Goal: Transaction & Acquisition: Purchase product/service

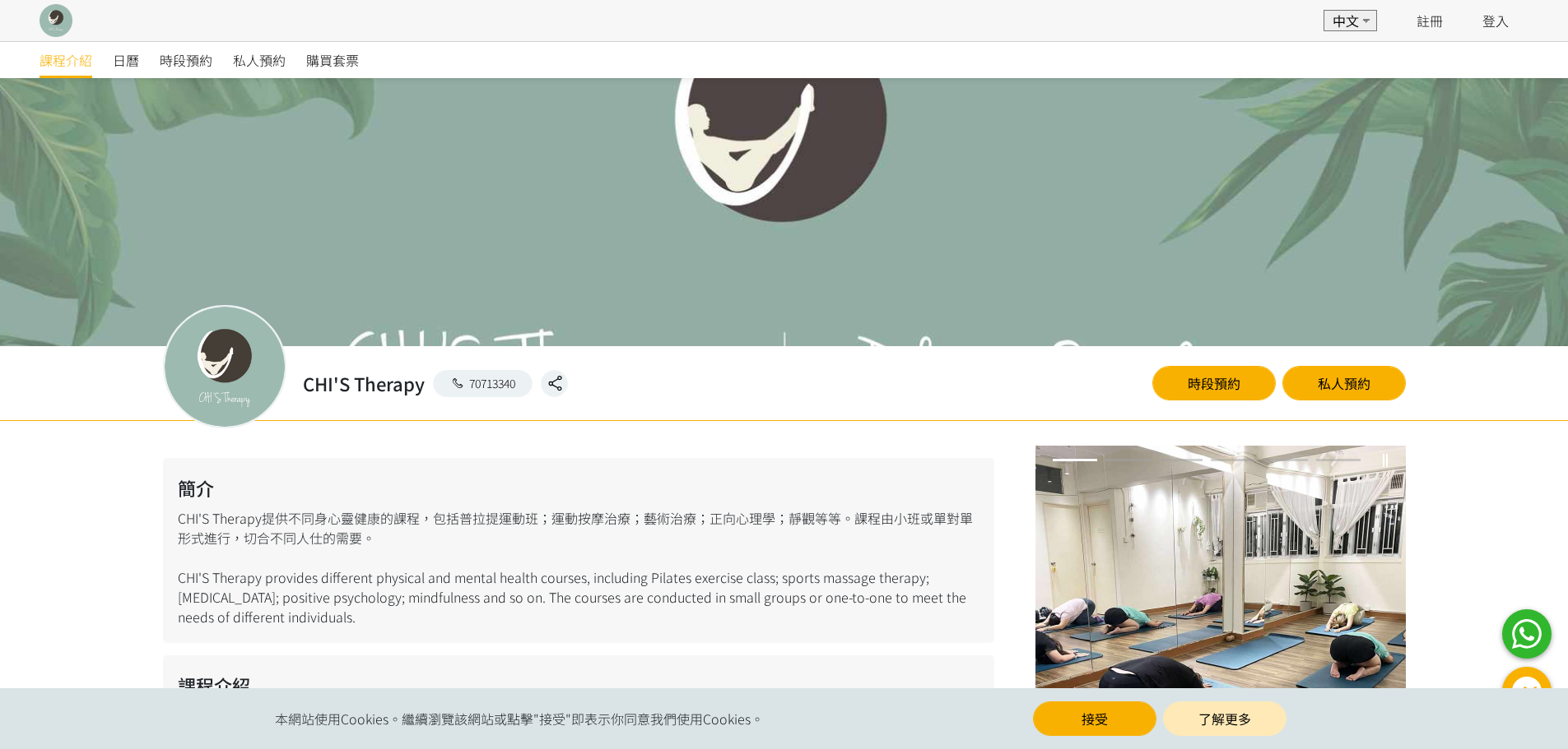
scroll to position [165, 0]
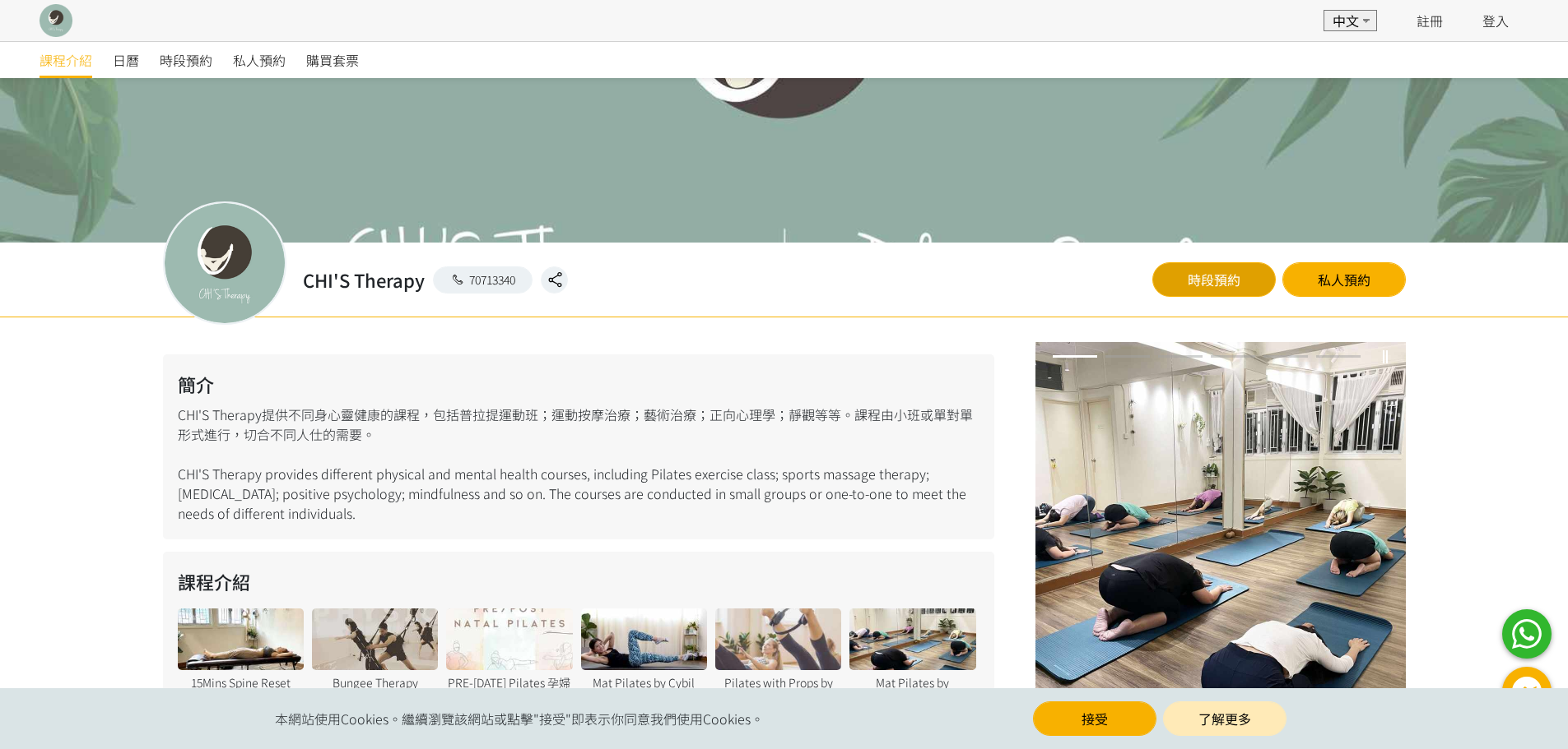
click at [1239, 286] on link "時段預約" at bounding box center [1214, 279] width 124 height 34
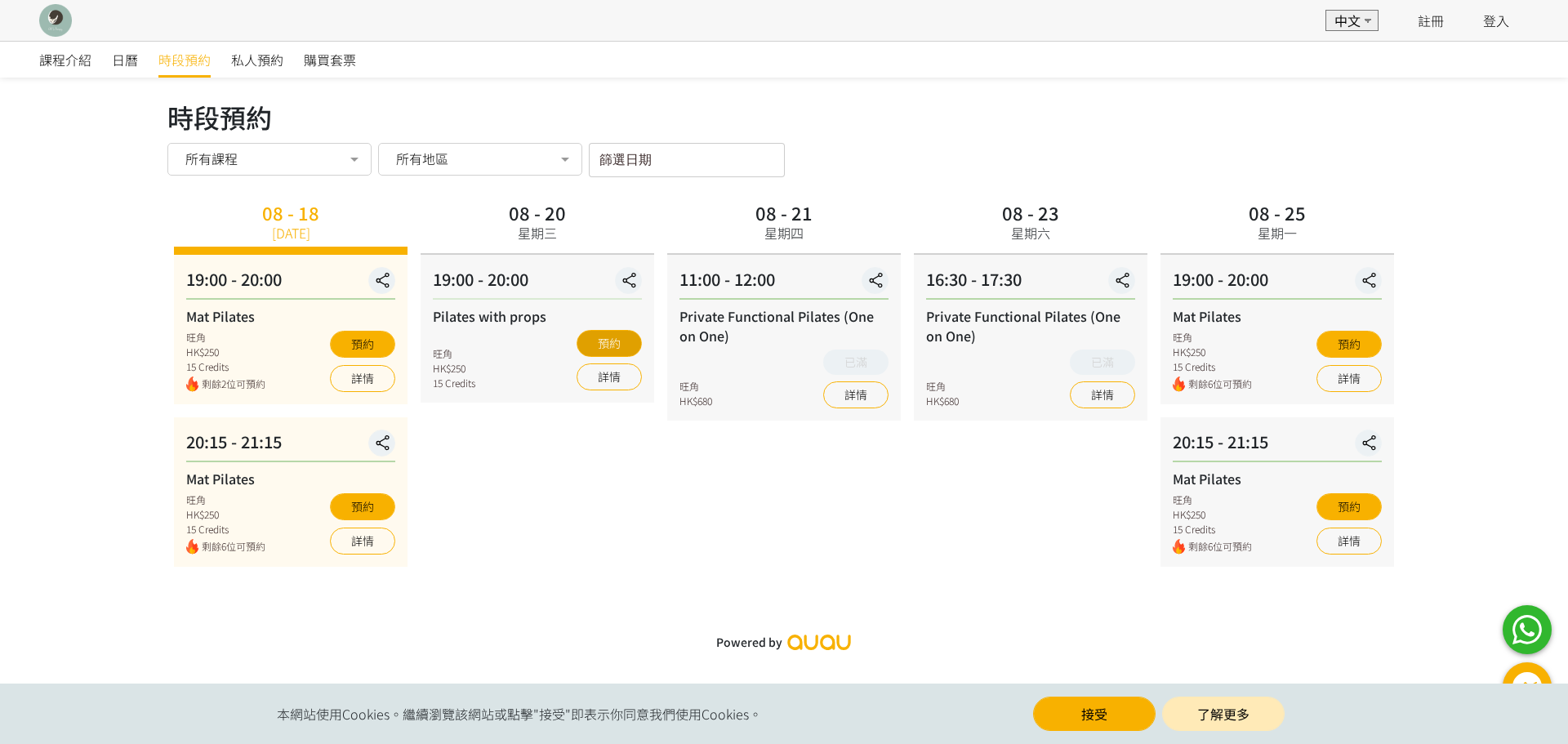
click at [625, 340] on button "預約" at bounding box center [608, 343] width 65 height 27
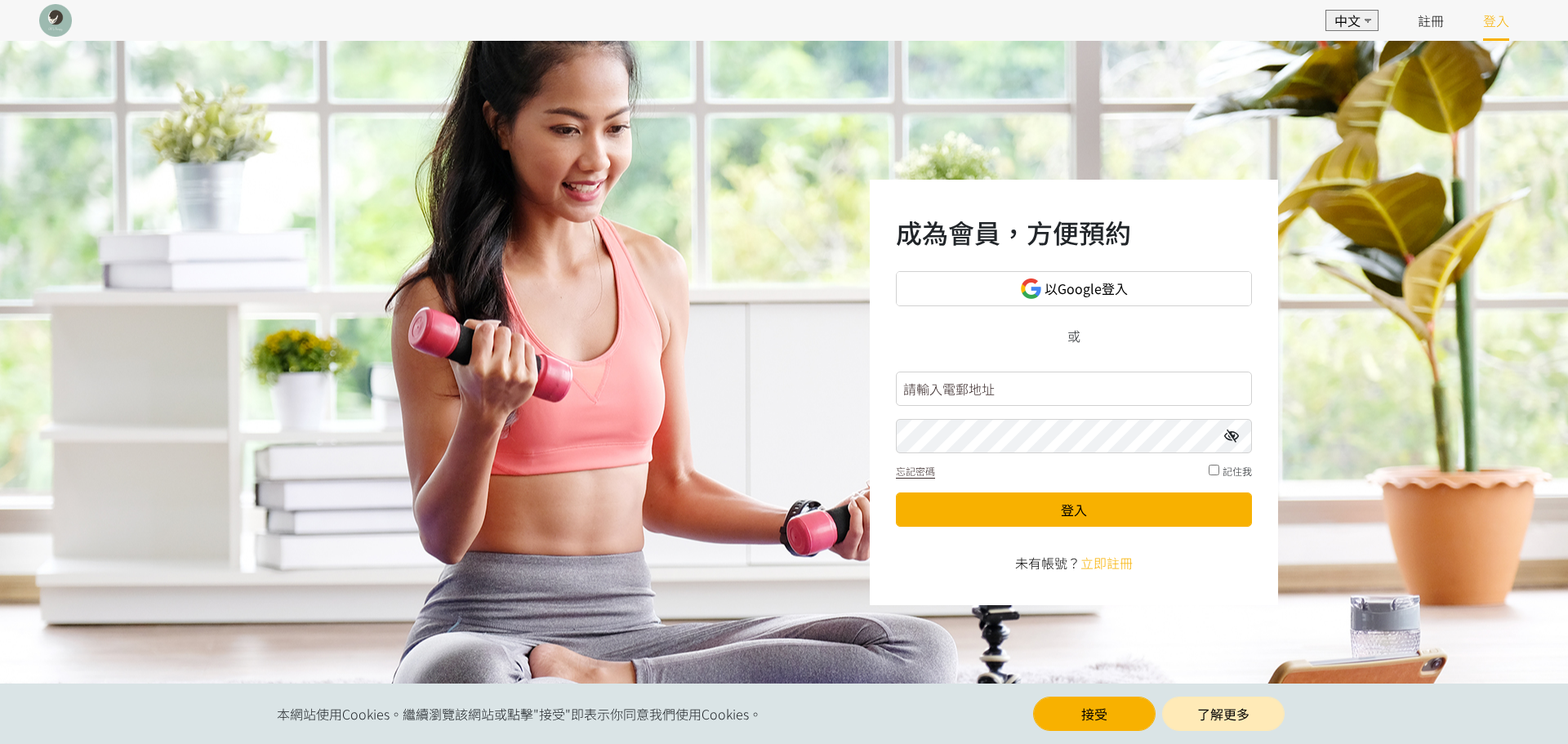
click at [1026, 388] on input "text" at bounding box center [1073, 388] width 356 height 34
type input "juin_li@hotmail.com"
click at [896, 492] on button "登入" at bounding box center [1073, 509] width 356 height 34
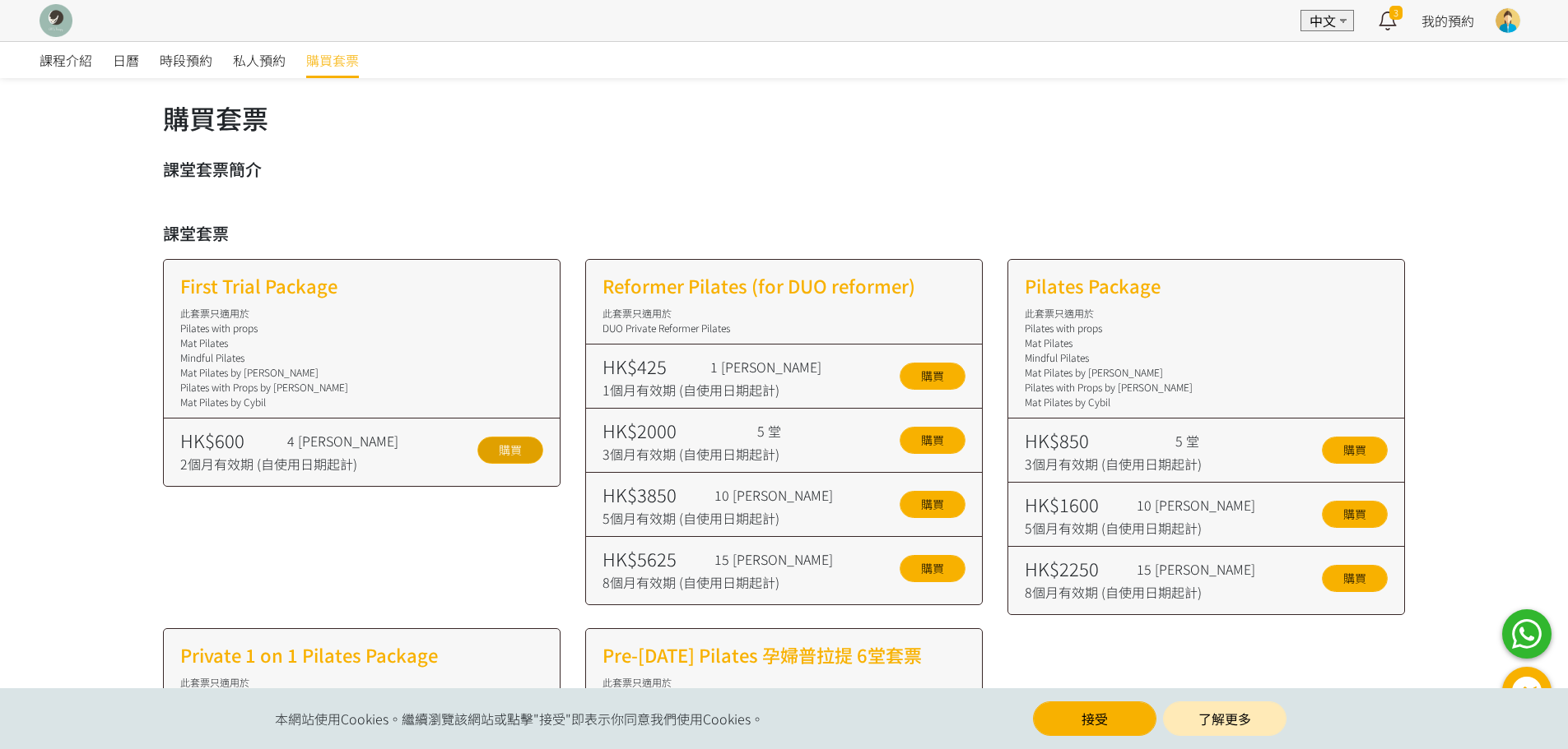
click at [524, 451] on link "購買" at bounding box center [510, 450] width 65 height 27
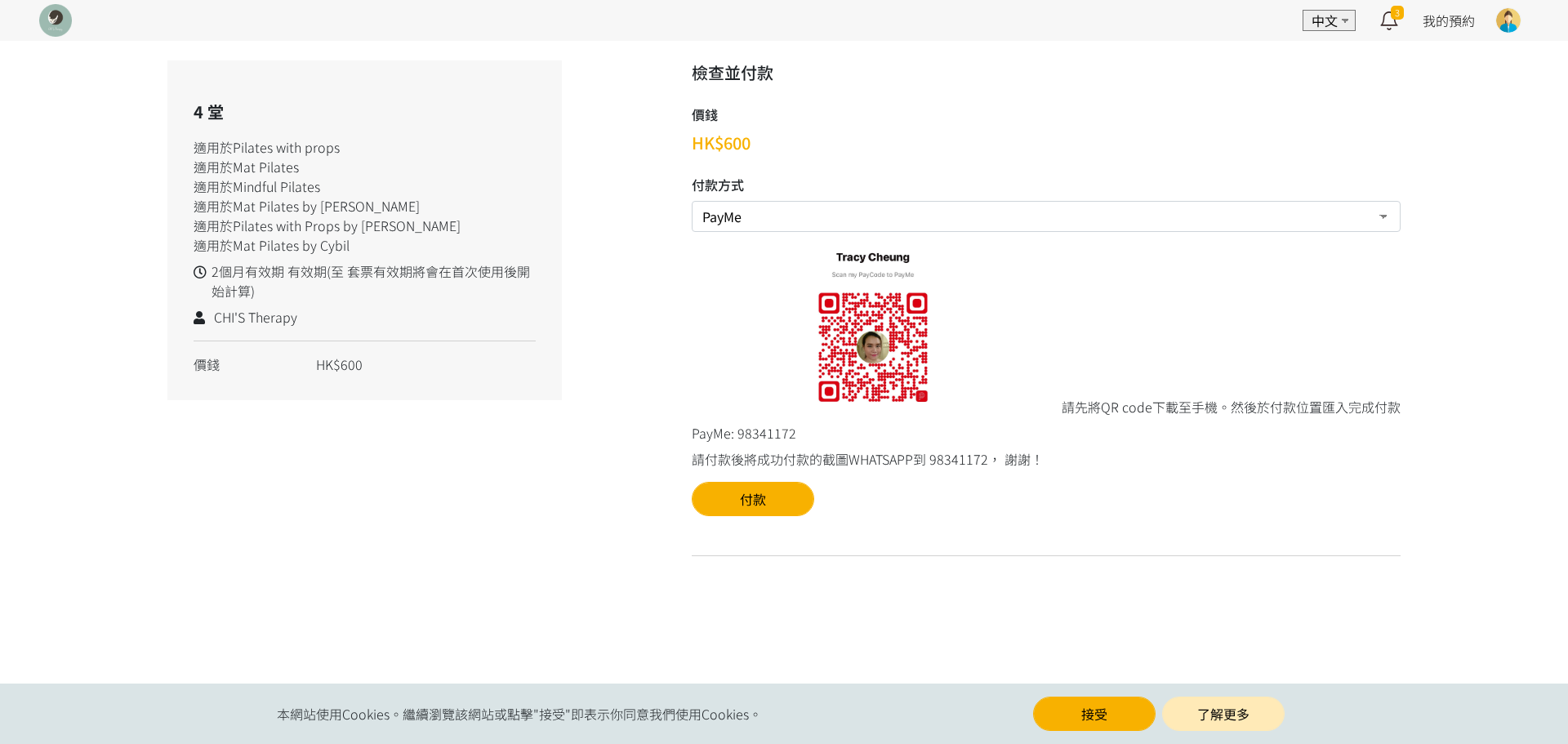
click at [732, 222] on select "PayMe 轉數快FPS及銀行轉帳" at bounding box center [1046, 217] width 709 height 31
click at [692, 201] on select "PayMe 轉數快FPS及銀行轉帳" at bounding box center [1046, 217] width 709 height 31
drag, startPoint x: 748, startPoint y: 501, endPoint x: 569, endPoint y: 567, distance: 190.8
click at [572, 567] on div "4 堂 適用於Pilates with props 適用於Mat Pilates 適用於Mindful Pilates 適用於Mat Pilates by Y…" at bounding box center [784, 325] width 1258 height 529
click at [780, 509] on button "付款" at bounding box center [753, 499] width 123 height 34
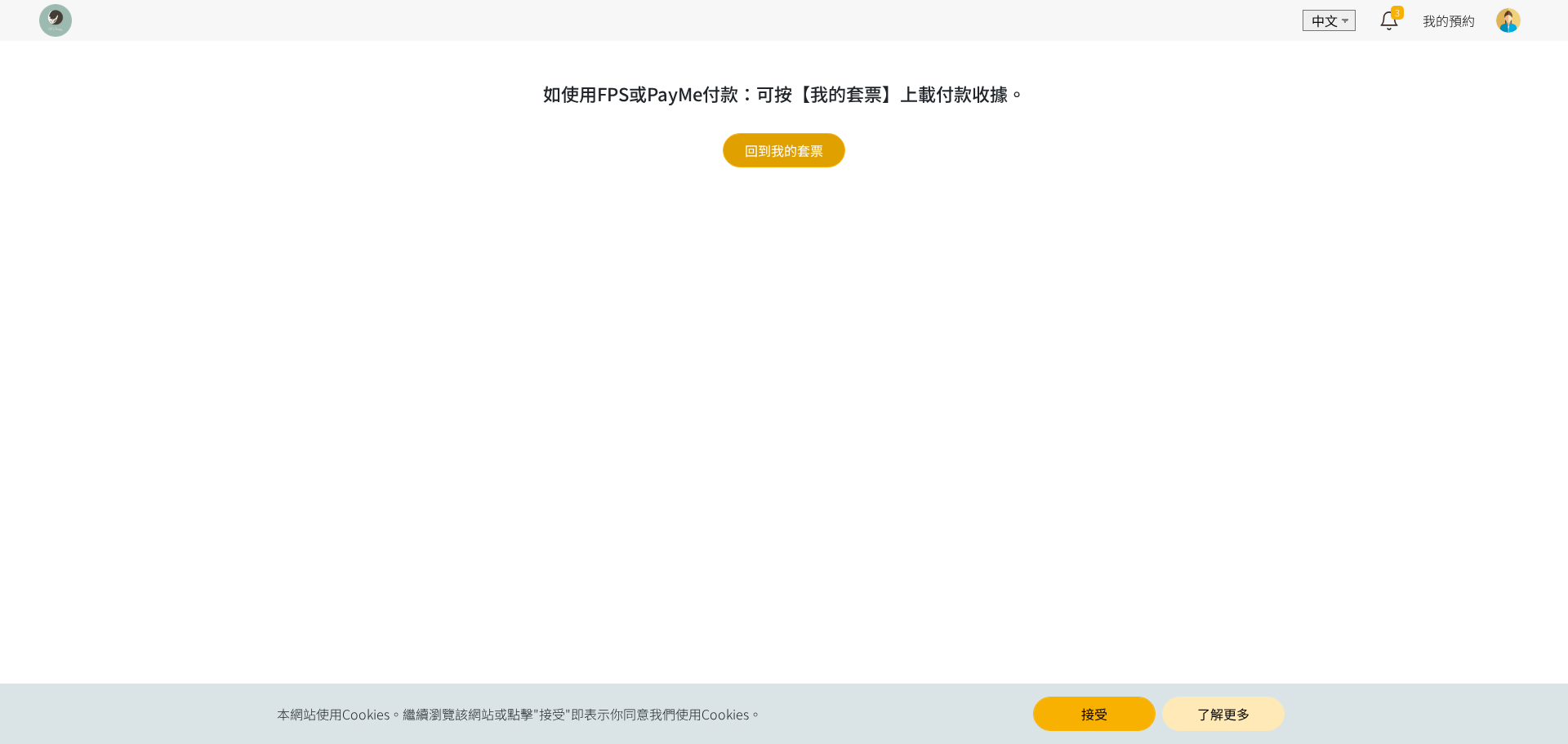
click at [777, 148] on link "回到我的套票" at bounding box center [784, 150] width 123 height 34
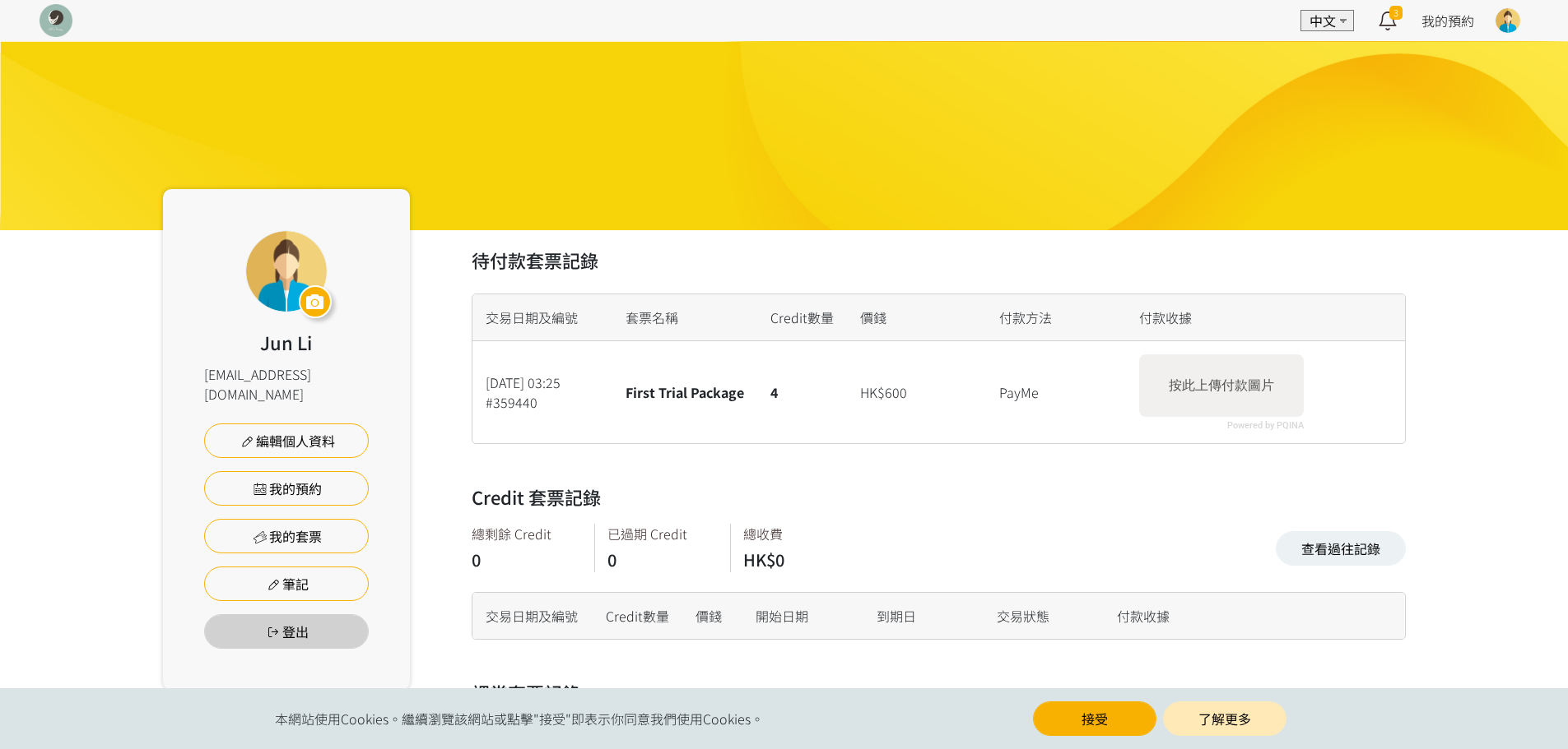
click at [1224, 388] on label "按此上傳付款圖片" at bounding box center [1221, 386] width 119 height 33
click at [1224, 359] on input "按此上傳付款圖片" at bounding box center [1221, 357] width 165 height 5
click at [1192, 392] on label "按此上傳付款圖片" at bounding box center [1221, 386] width 119 height 33
click at [1192, 359] on input "按此上傳付款圖片" at bounding box center [1221, 357] width 165 height 5
click at [1232, 383] on label "按此上傳付款圖片" at bounding box center [1221, 386] width 119 height 33
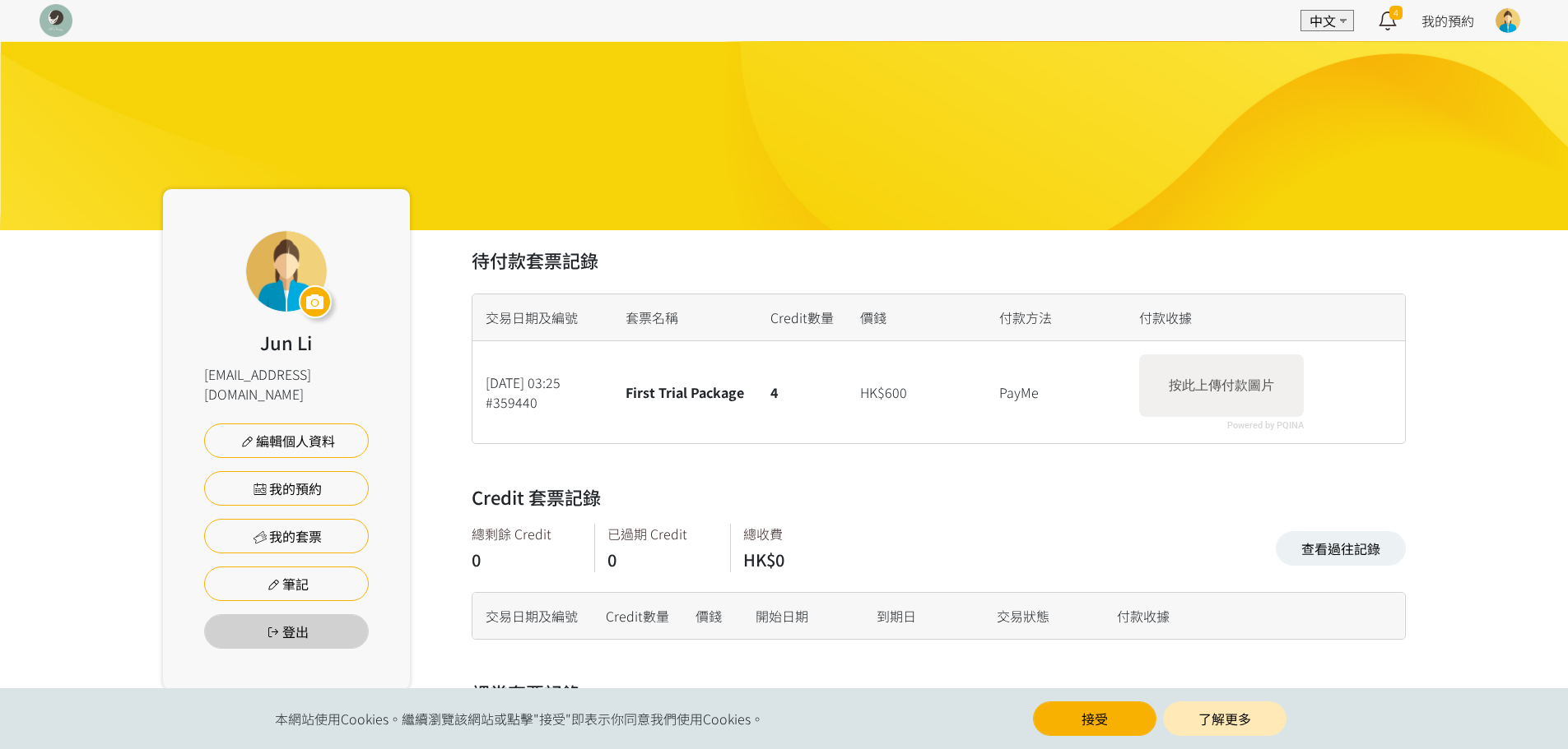
click at [1232, 359] on input "按此上傳付款圖片" at bounding box center [1221, 357] width 165 height 5
click at [1232, 369] on label "按此上傳付款圖片" at bounding box center [1221, 386] width 119 height 33
click at [1232, 359] on input "按此上傳付款圖片" at bounding box center [1221, 357] width 165 height 5
click at [1267, 394] on label "按此上傳付款圖片" at bounding box center [1221, 386] width 119 height 33
click at [1267, 359] on input "按此上傳付款圖片" at bounding box center [1221, 357] width 165 height 5
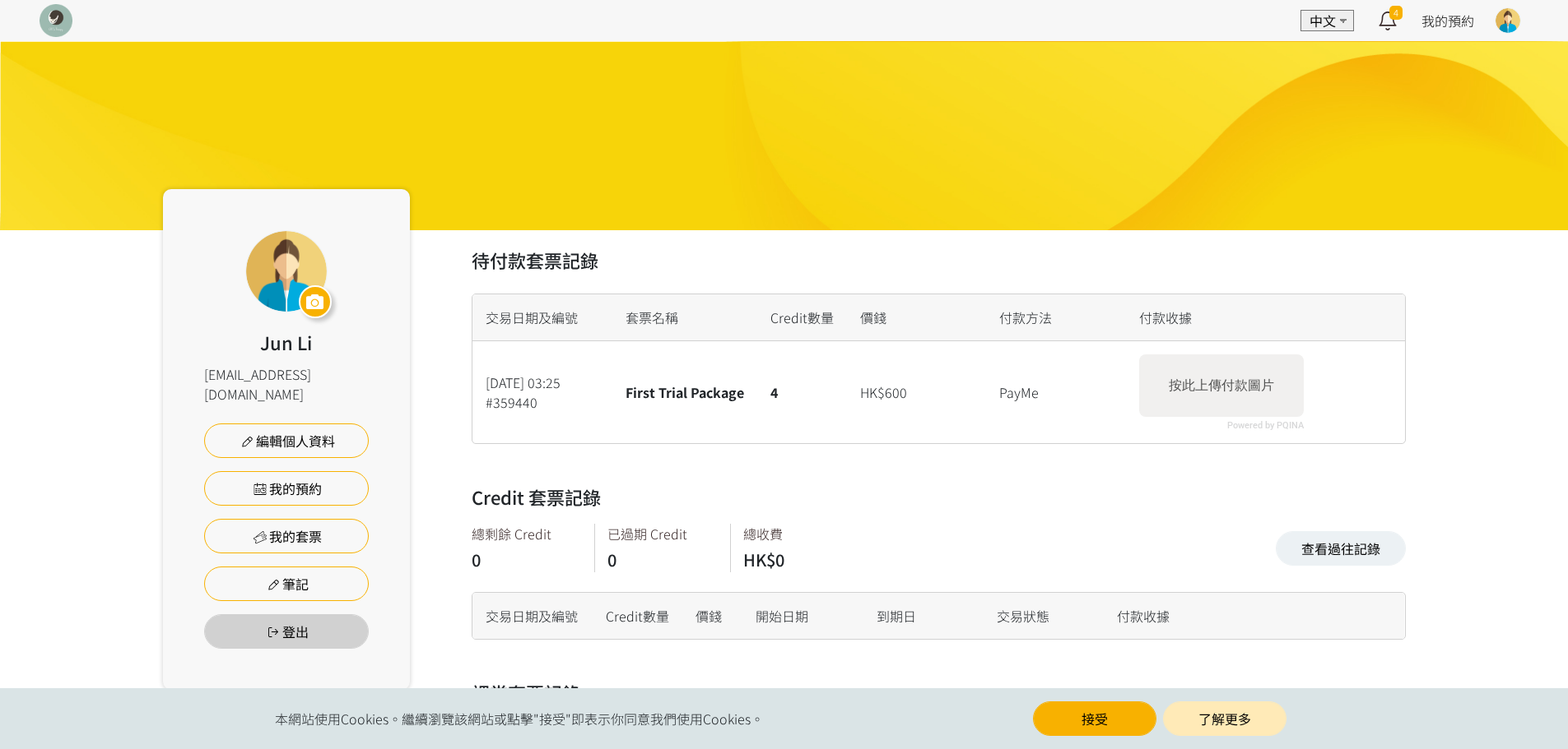
type input "C:\fakepath\WhatsApp Image 2025-08-18 at 15.27.49_cc21dd0e.jpg"
click at [45, 12] on img at bounding box center [56, 20] width 33 height 33
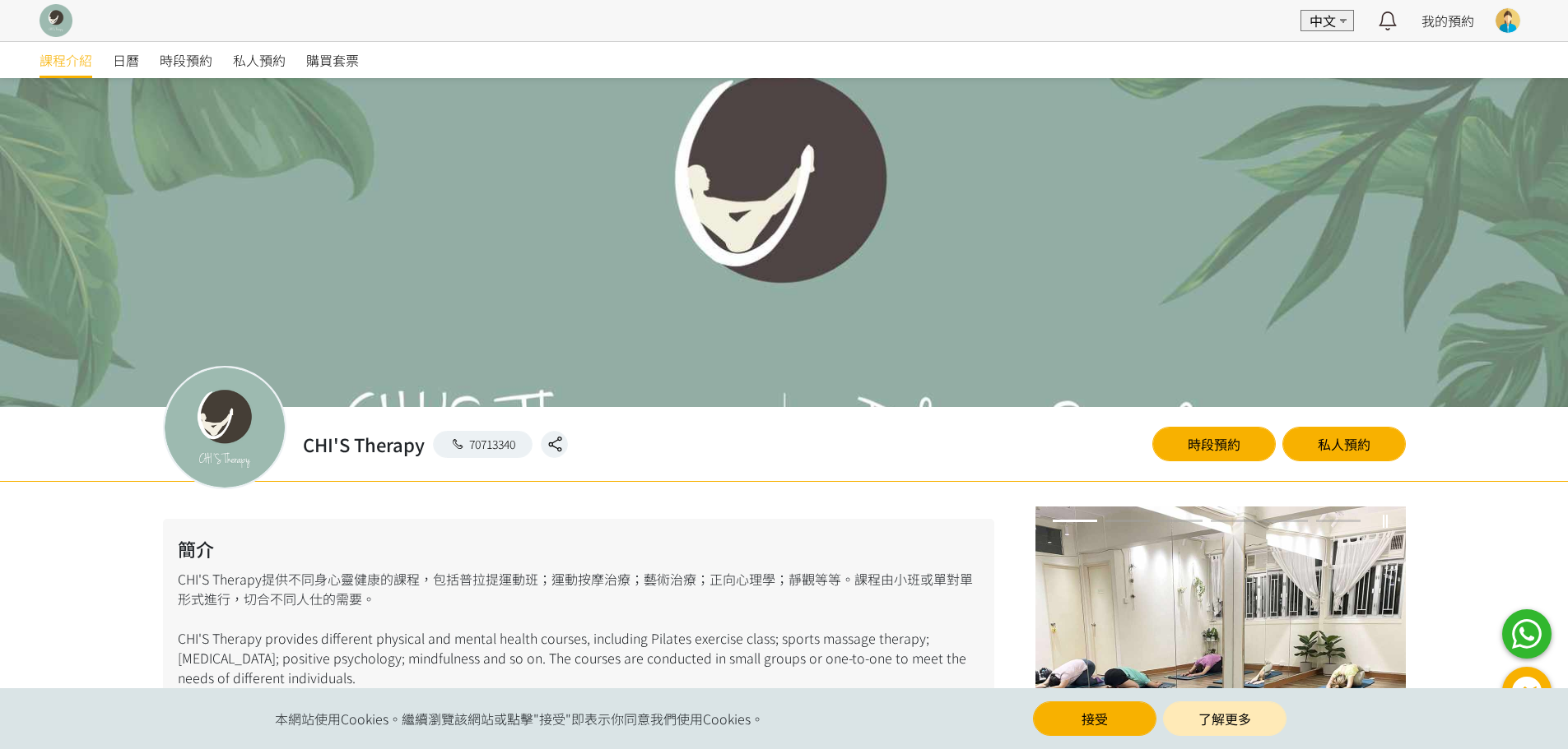
click at [1512, 7] on div at bounding box center [1507, 20] width 27 height 27
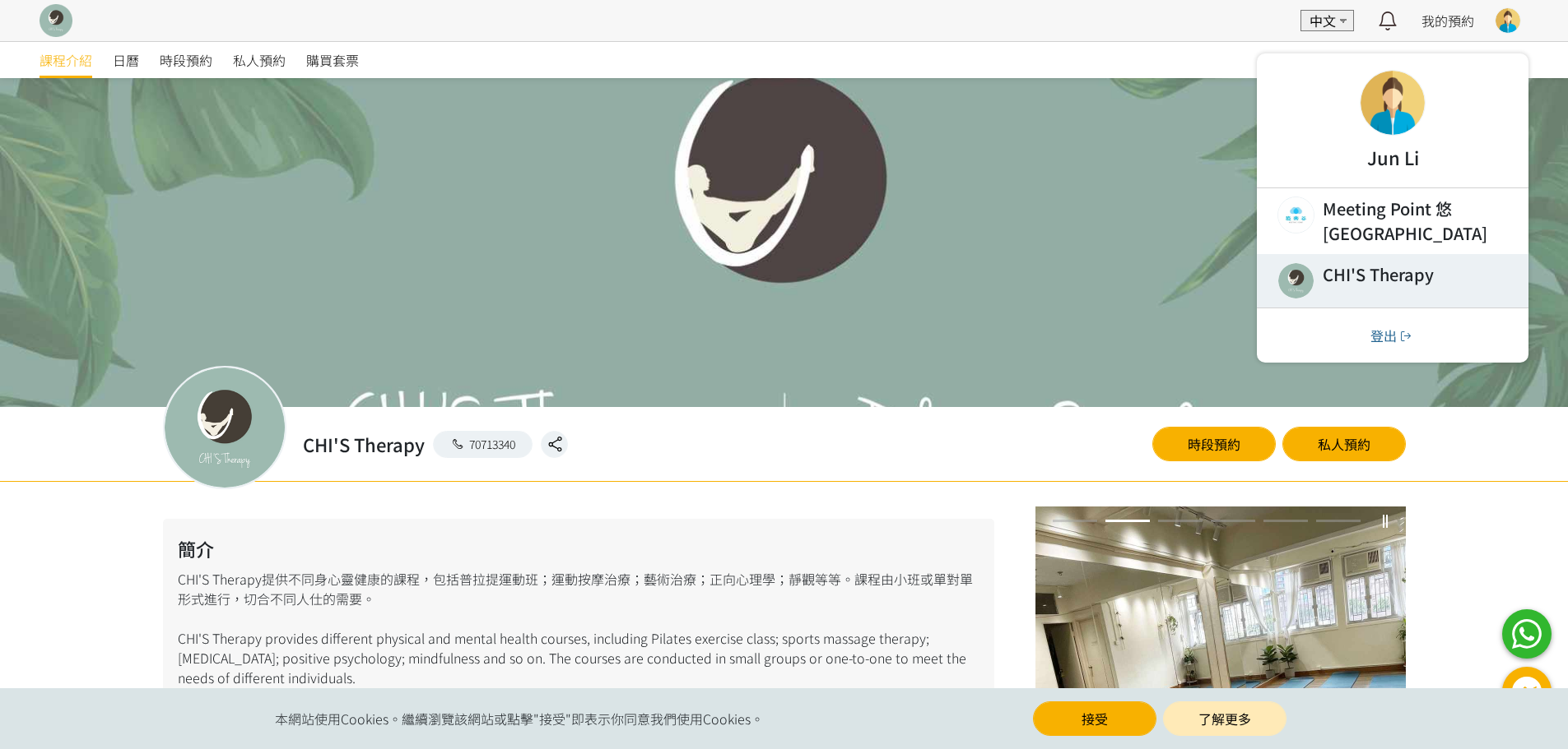
click at [1393, 265] on link at bounding box center [1392, 281] width 272 height 53
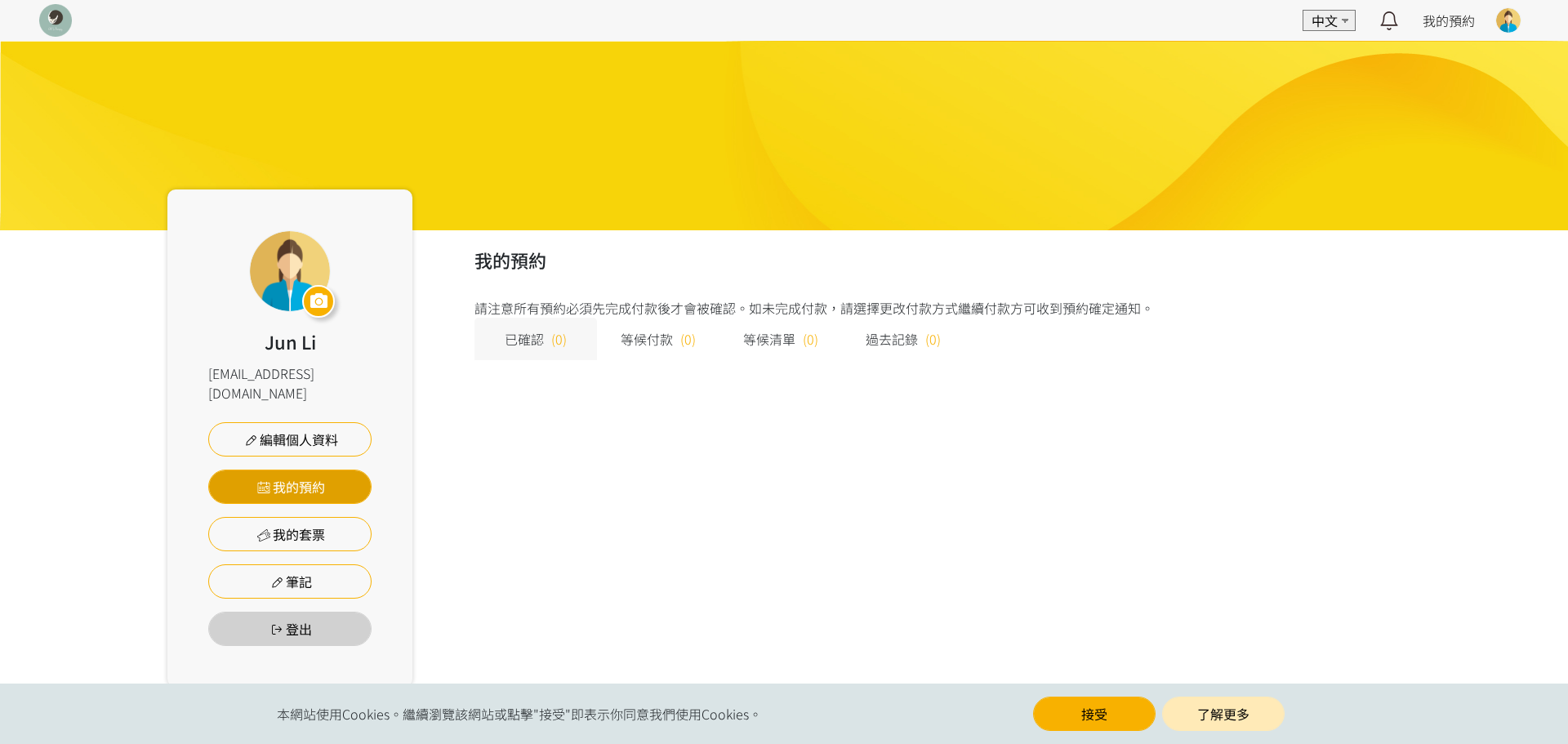
click at [325, 469] on link "我的預約" at bounding box center [290, 486] width 164 height 34
click at [59, 26] on img at bounding box center [56, 20] width 33 height 33
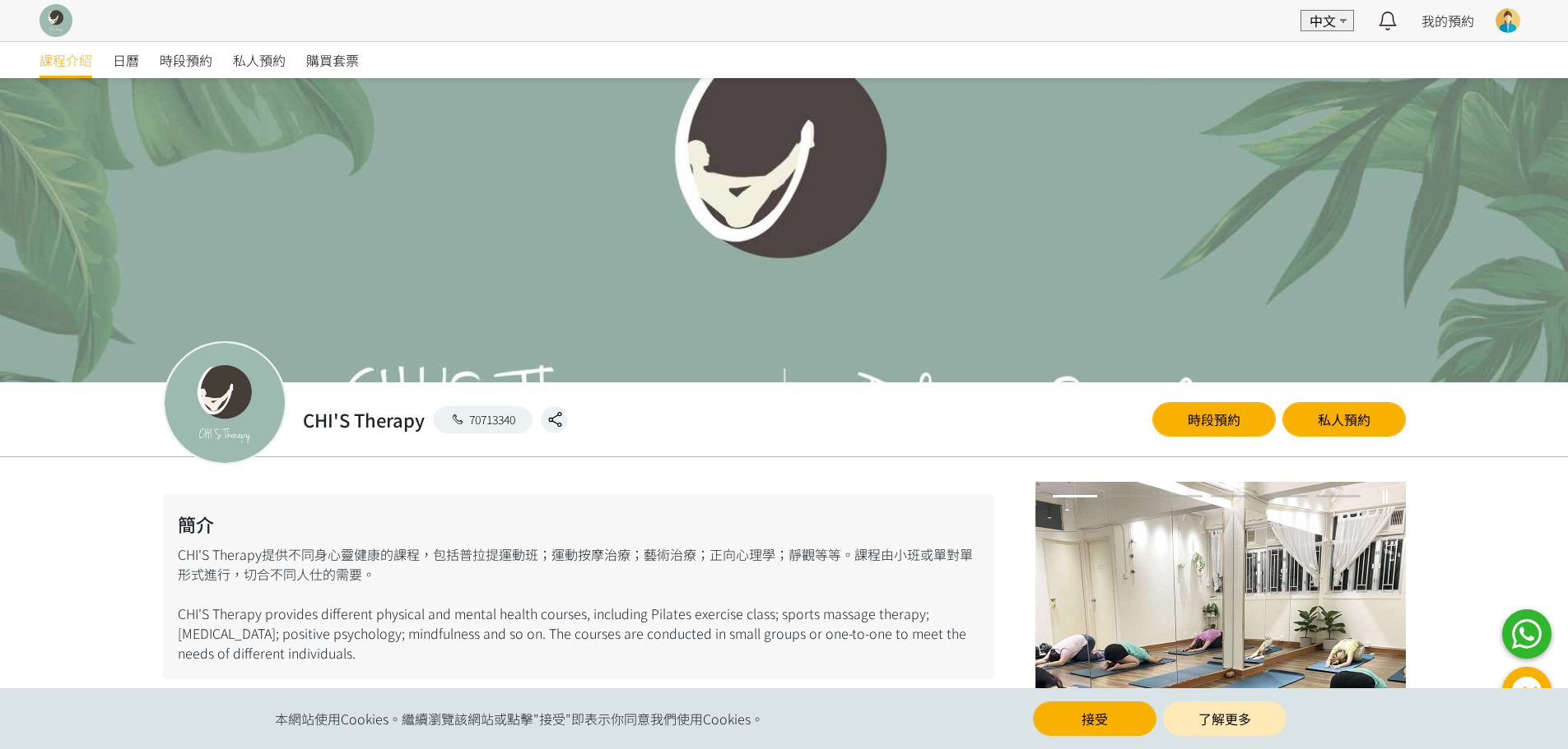
scroll to position [247, 0]
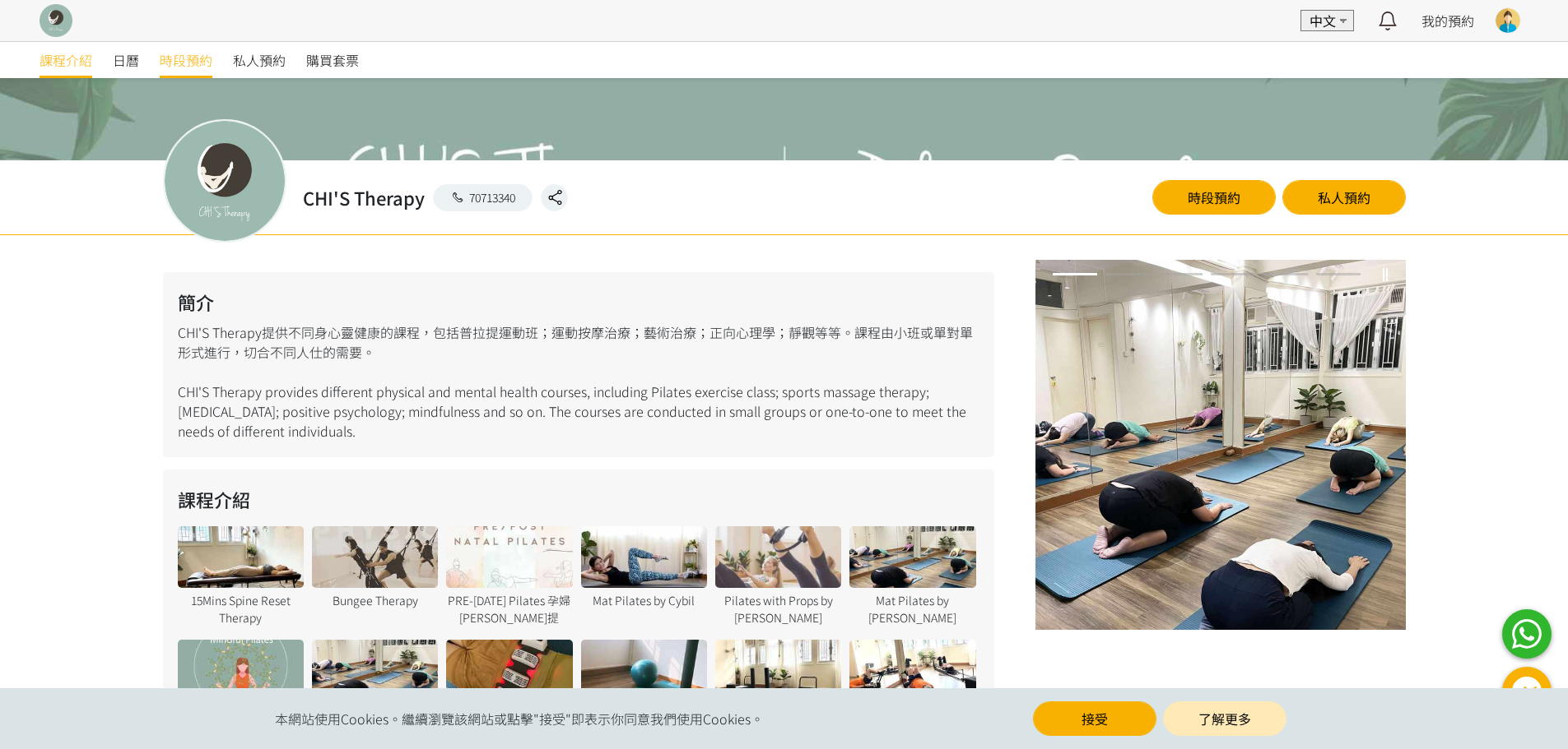
click at [168, 65] on span "時段預約" at bounding box center [185, 59] width 53 height 19
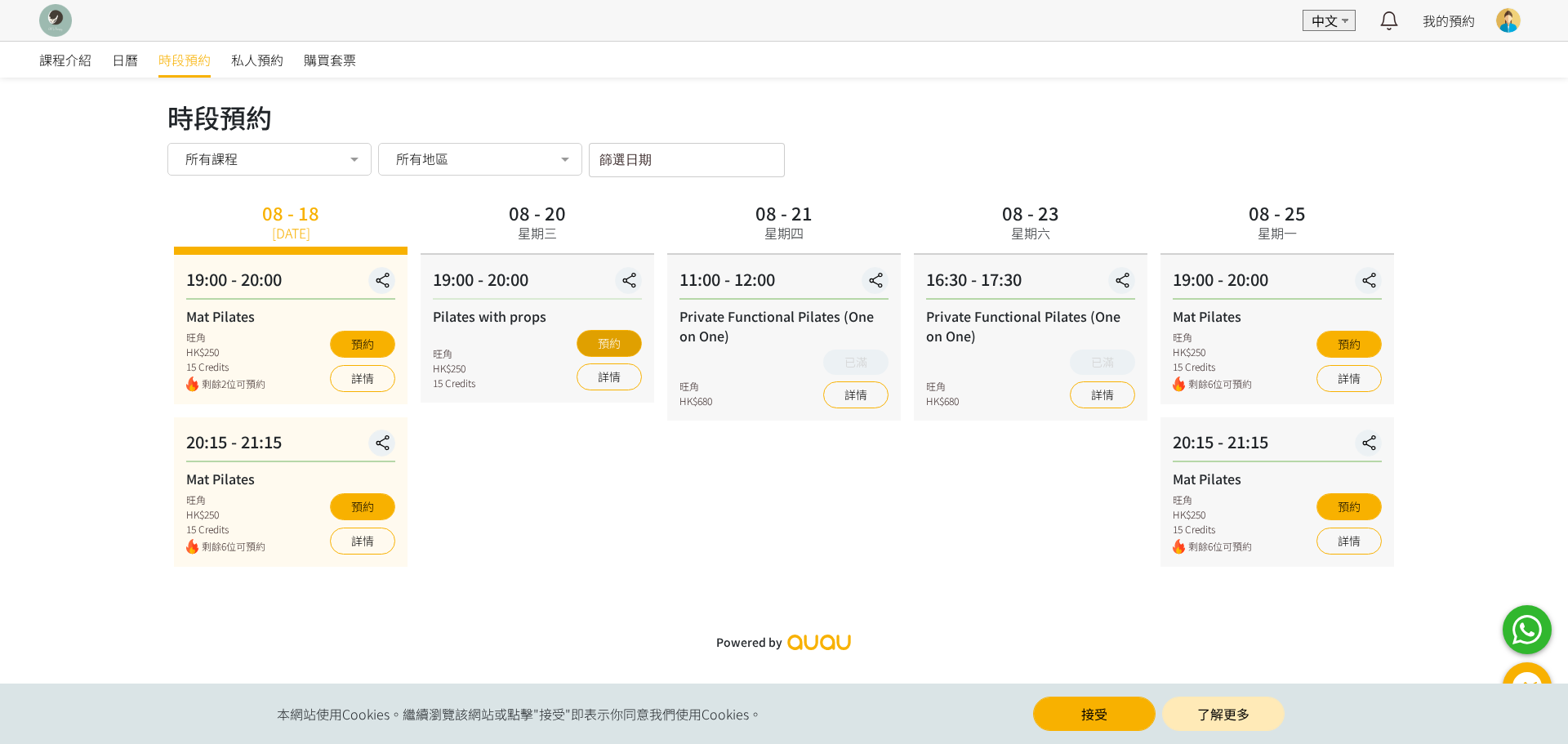
click at [619, 341] on button "預約" at bounding box center [608, 343] width 65 height 27
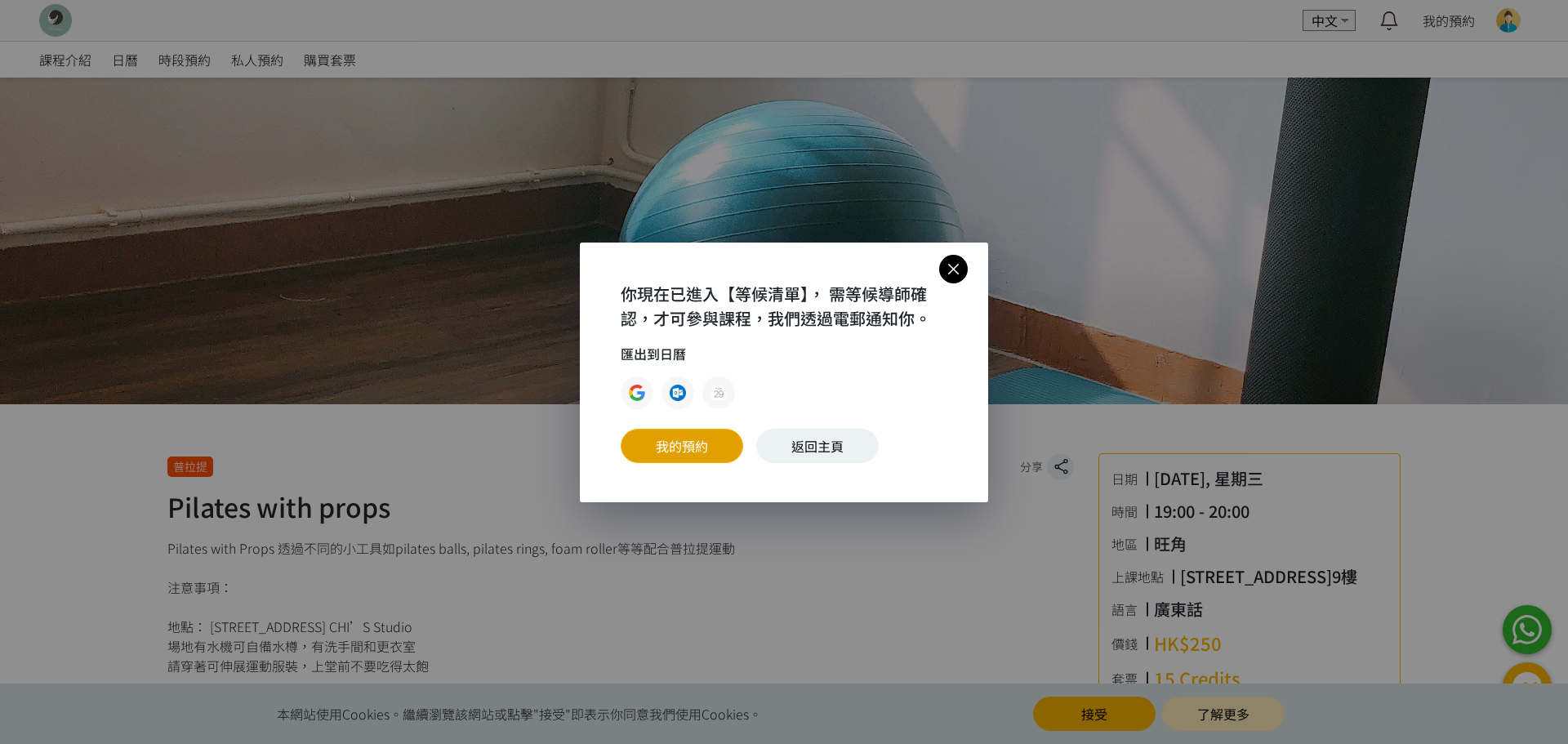
click at [697, 433] on link "我的預約" at bounding box center [682, 446] width 123 height 34
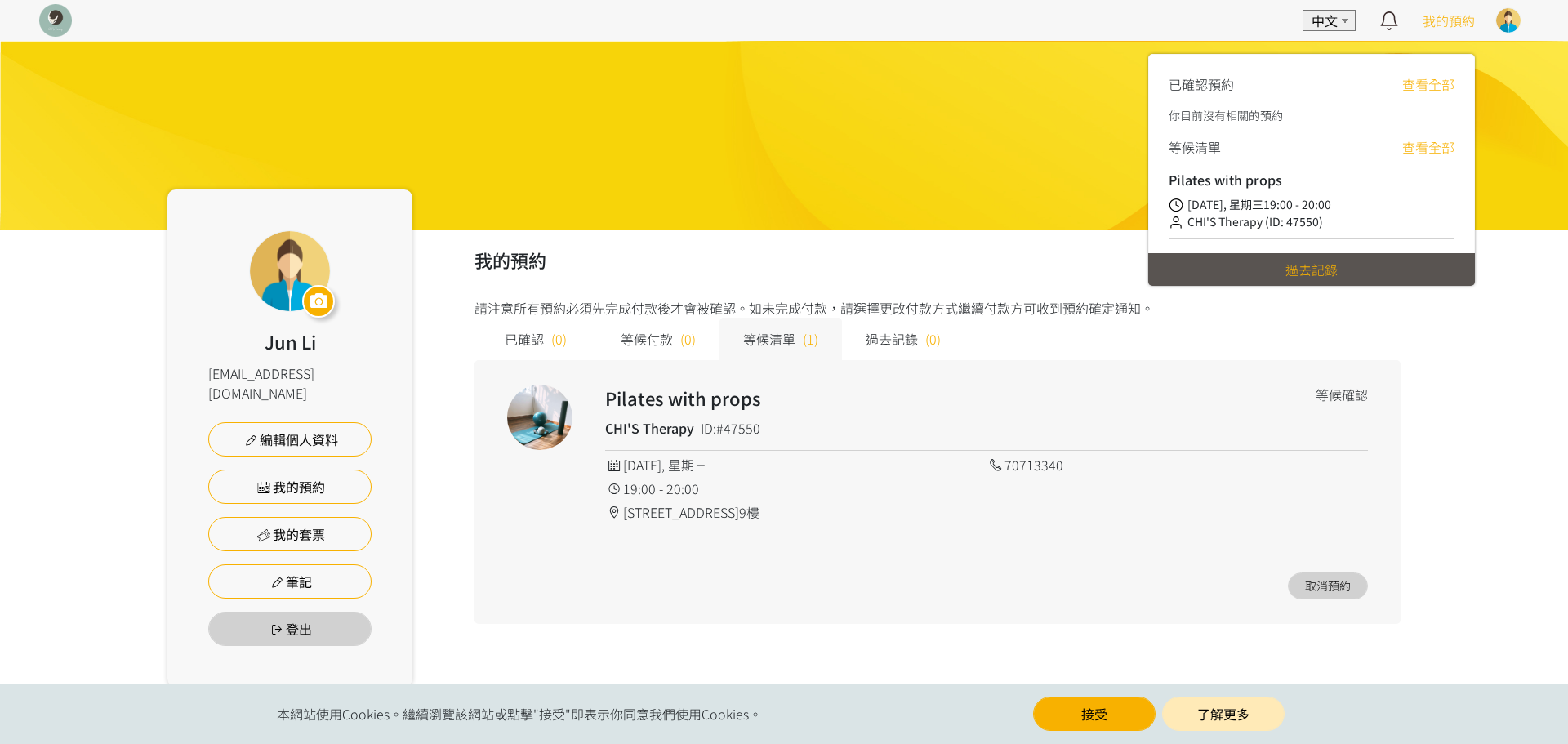
click at [1455, 26] on span "我的預約" at bounding box center [1448, 20] width 52 height 19
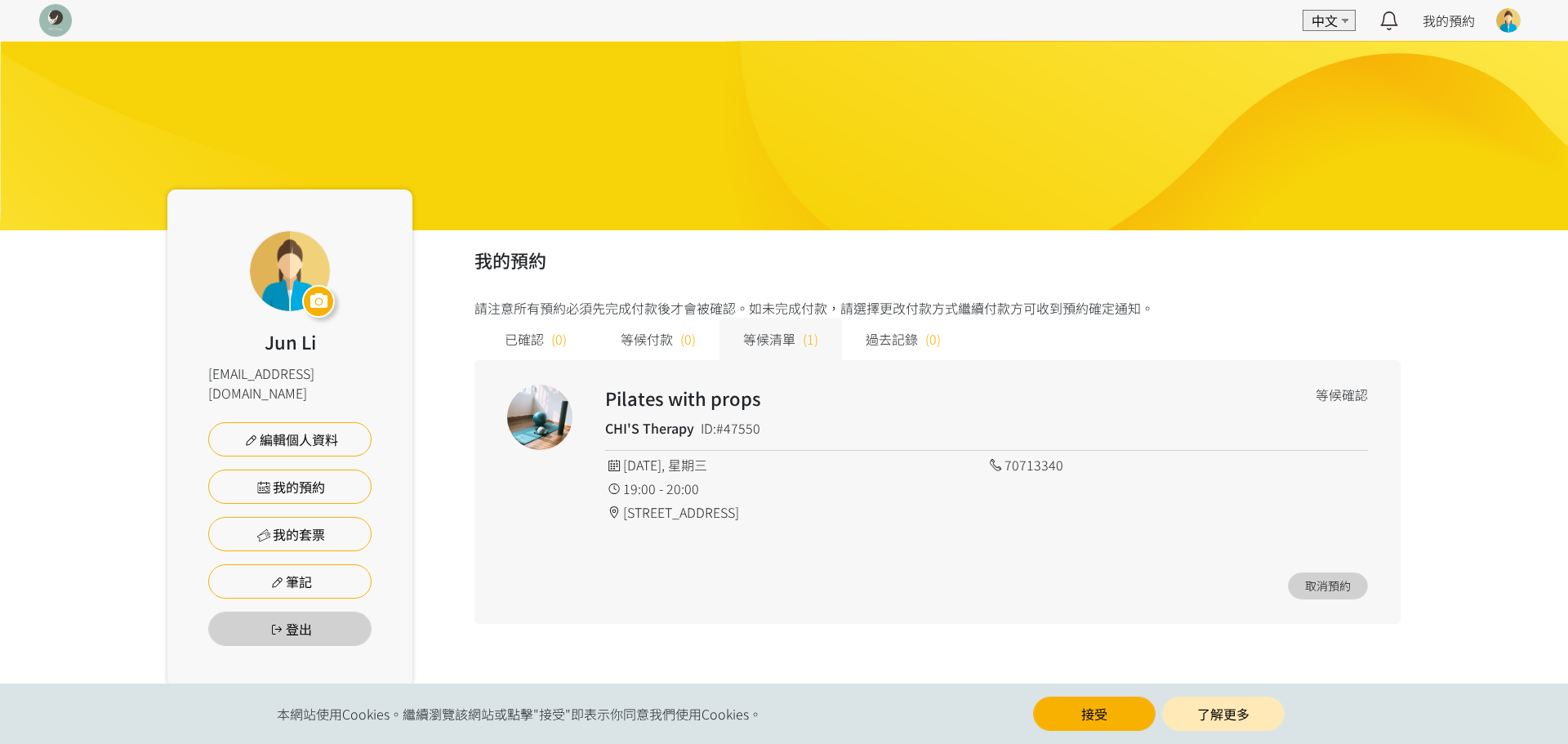
click at [38, 15] on div "EN 中文 最新通知 CHI'S Therapy 已確認你在 First Trial Package 的付款 3分鐘前 詳情 冥想 | 頌缽療癒 Singin…" at bounding box center [784, 20] width 1568 height 41
click at [55, 17] on img at bounding box center [56, 20] width 33 height 33
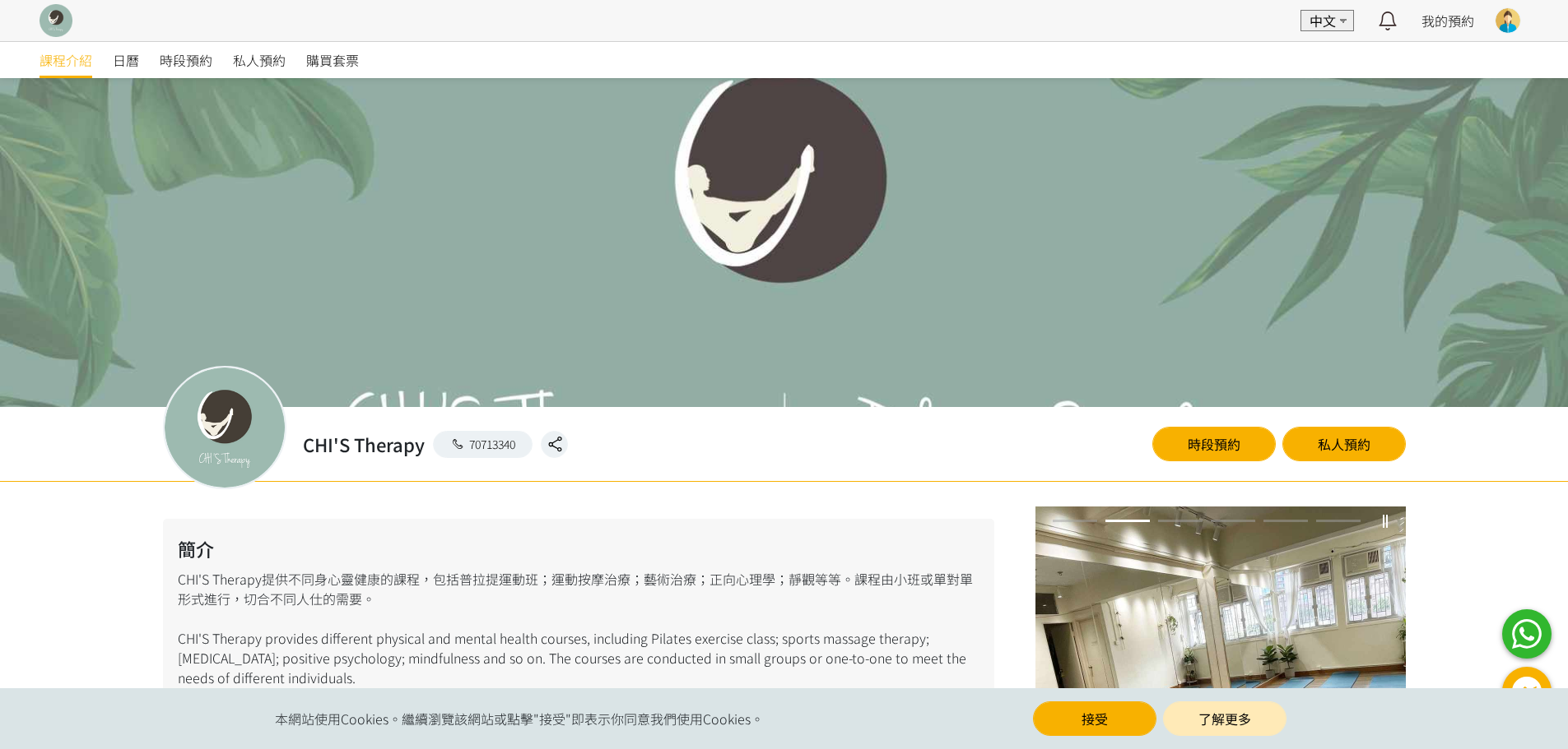
click at [1508, 24] on div at bounding box center [1507, 20] width 25 height 25
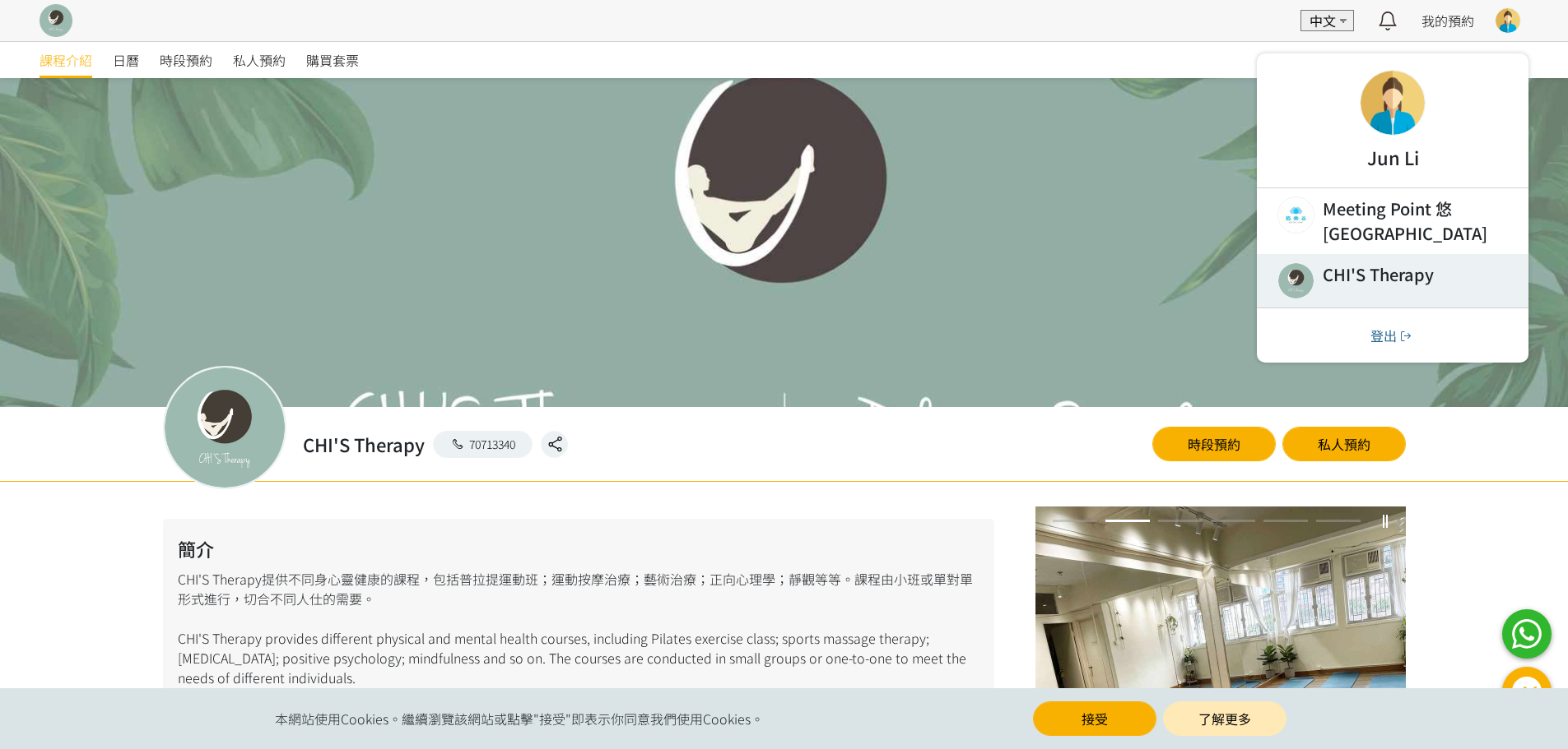
click at [1356, 263] on link at bounding box center [1392, 281] width 272 height 53
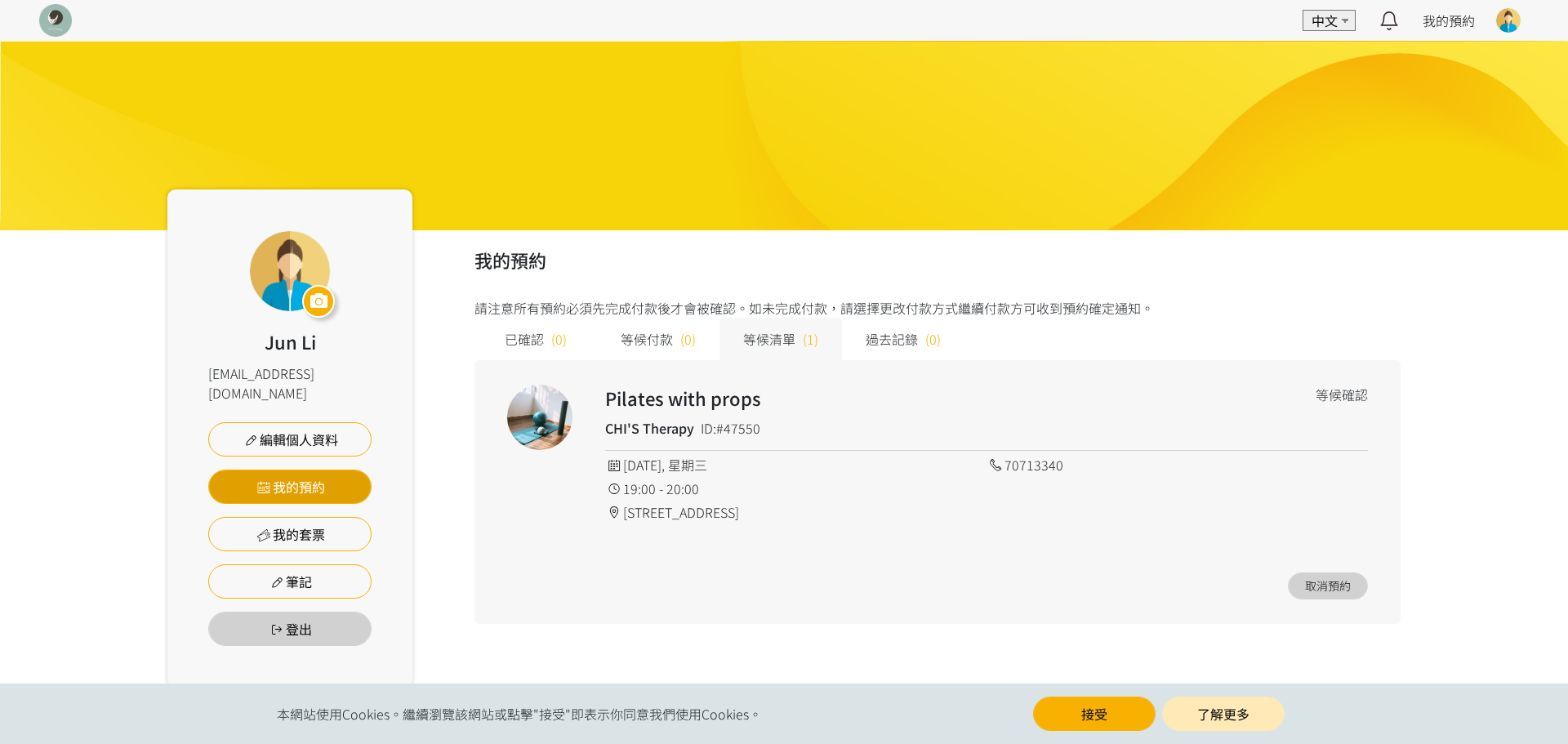
click at [335, 469] on link "我的預約" at bounding box center [290, 486] width 164 height 34
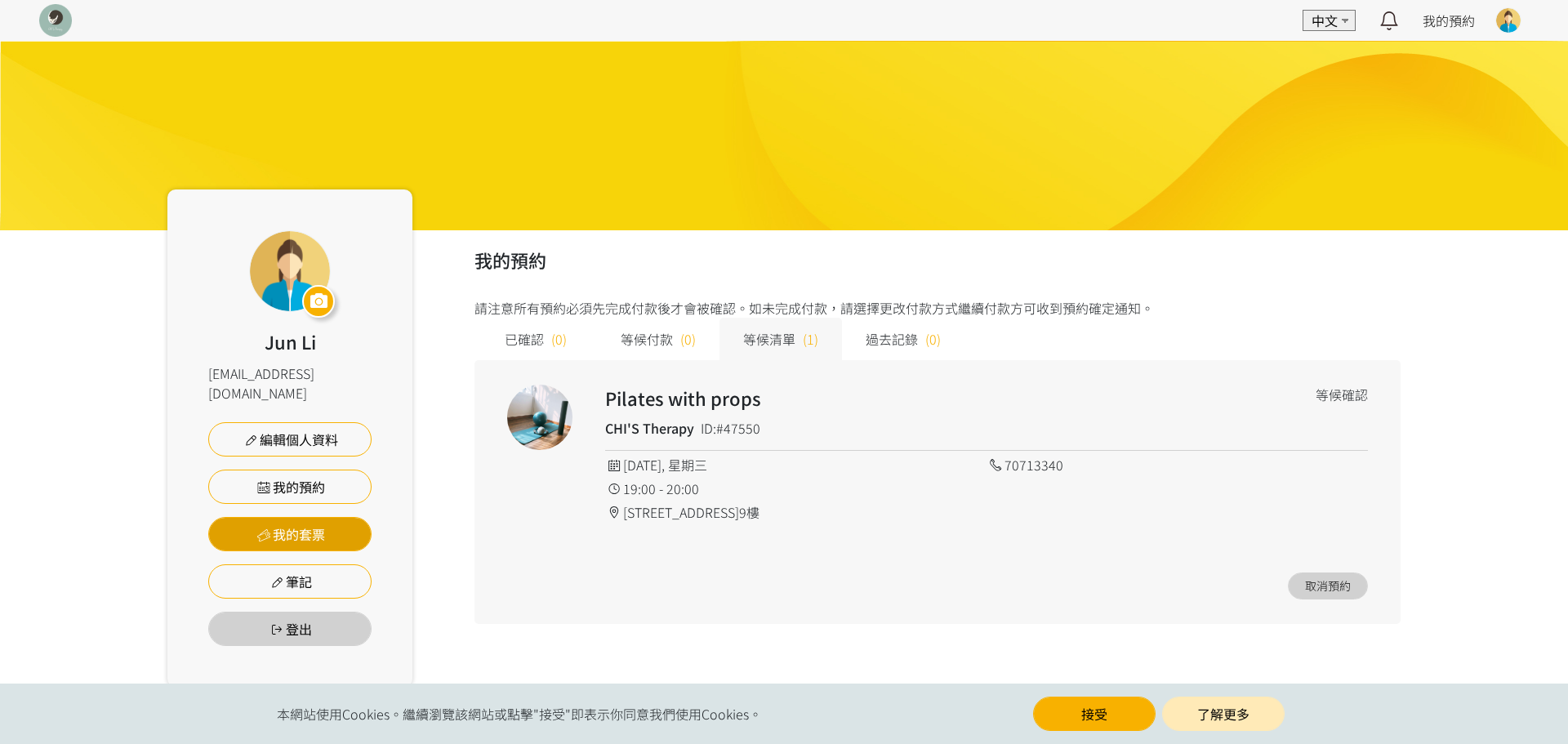
click at [316, 524] on link "我的套票" at bounding box center [290, 534] width 164 height 34
